Goal: Task Accomplishment & Management: Use online tool/utility

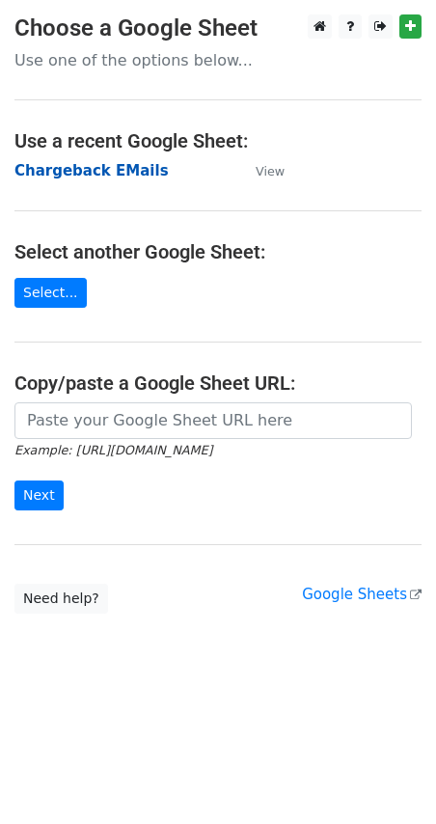
click at [105, 171] on strong "Chargeback EMails" at bounding box center [91, 170] width 154 height 17
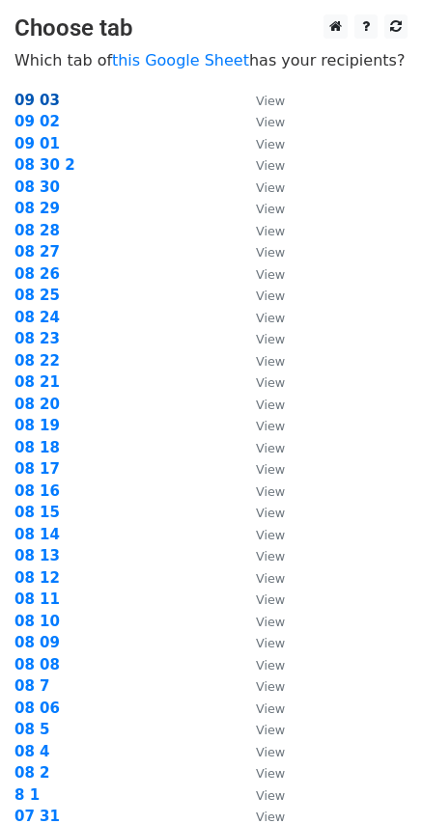
click at [49, 94] on strong "09 03" at bounding box center [36, 100] width 45 height 17
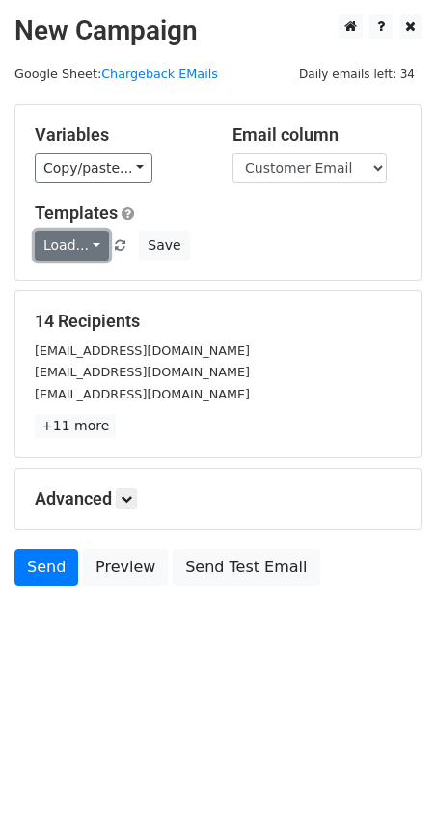
click at [78, 245] on link "Load..." at bounding box center [72, 246] width 74 height 30
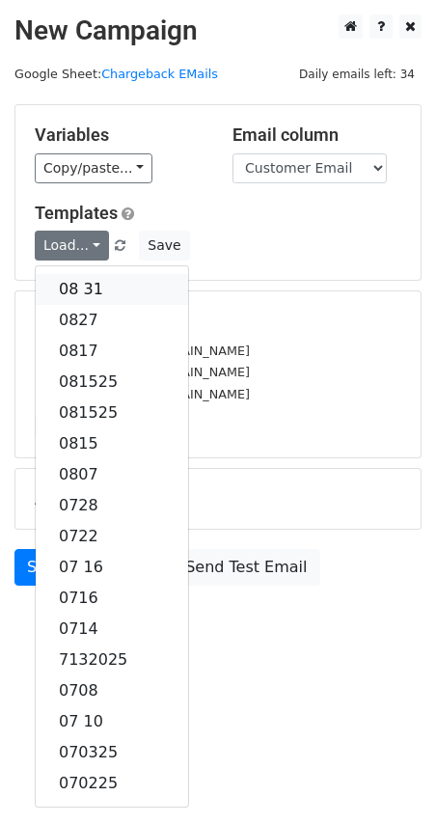
click at [79, 281] on link "08 31" at bounding box center [112, 289] width 152 height 31
